Goal: Task Accomplishment & Management: Complete application form

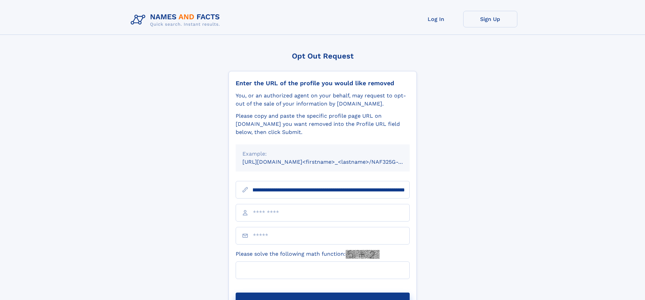
scroll to position [0, 92]
type input "**********"
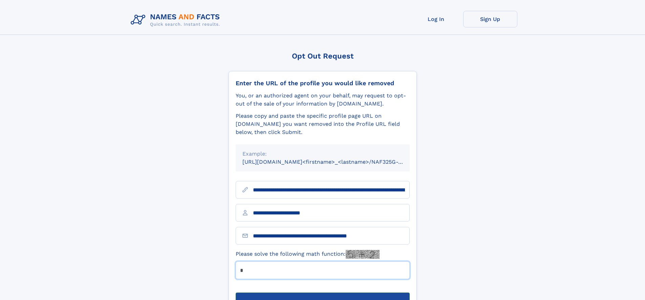
type input "*"
click at [322, 293] on button "Submit Opt Out Request" at bounding box center [323, 304] width 174 height 22
